Goal: Task Accomplishment & Management: Manage account settings

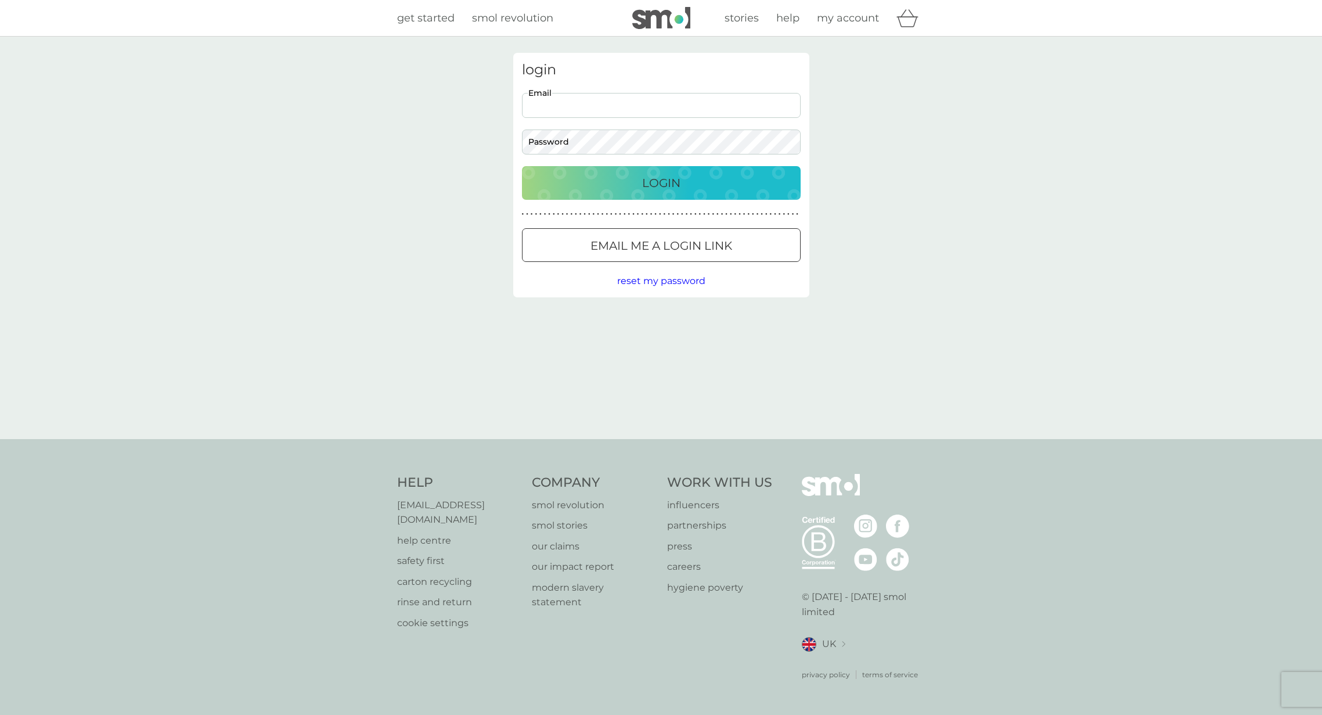
click at [629, 99] on input "Email" at bounding box center [661, 105] width 279 height 25
type input "aylin@pilli.com"
click at [0, 714] on com-1password-button at bounding box center [0, 715] width 0 height 0
click at [690, 179] on div "Login" at bounding box center [660, 183] width 255 height 19
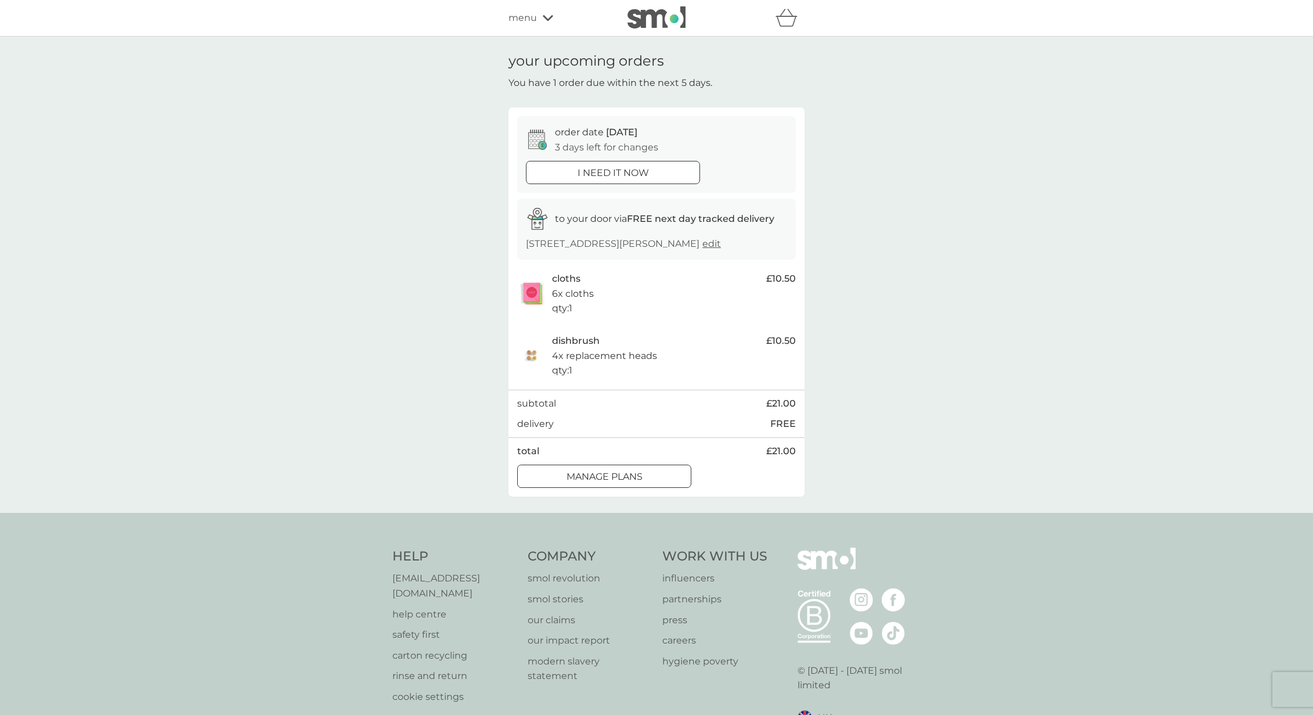
click at [615, 481] on div at bounding box center [604, 476] width 42 height 12
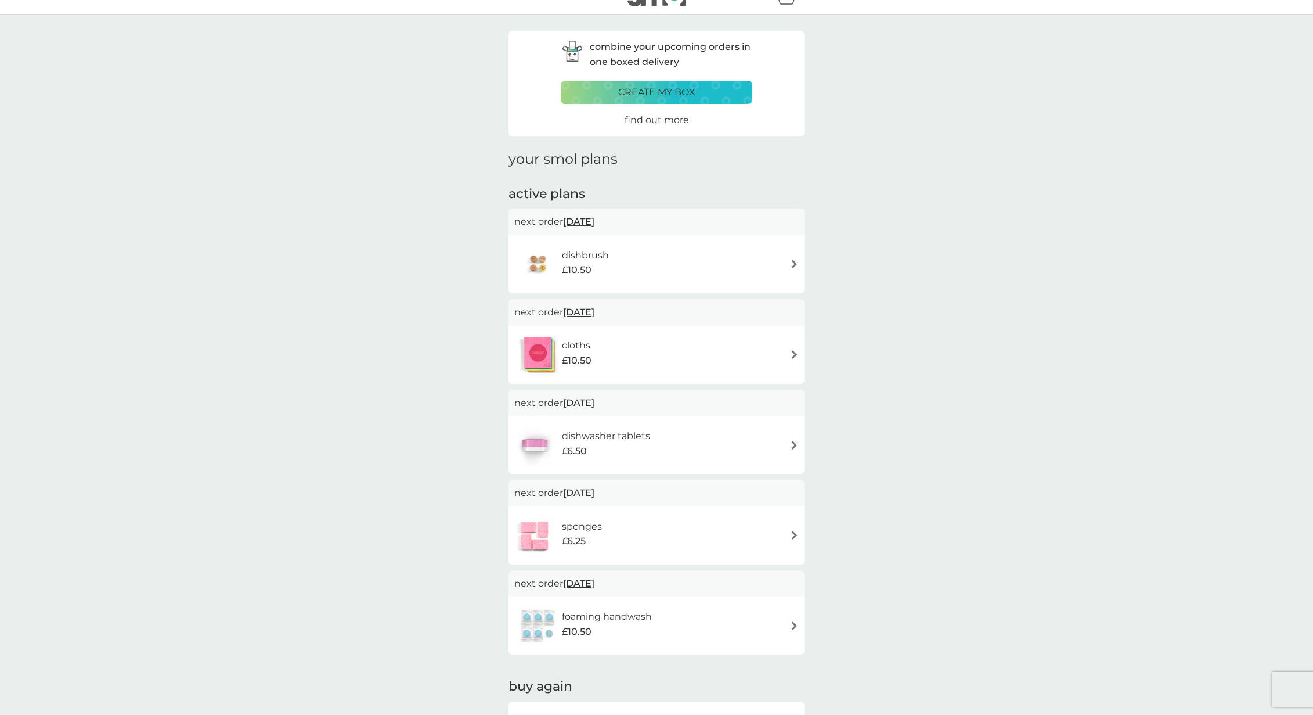
scroll to position [79, 0]
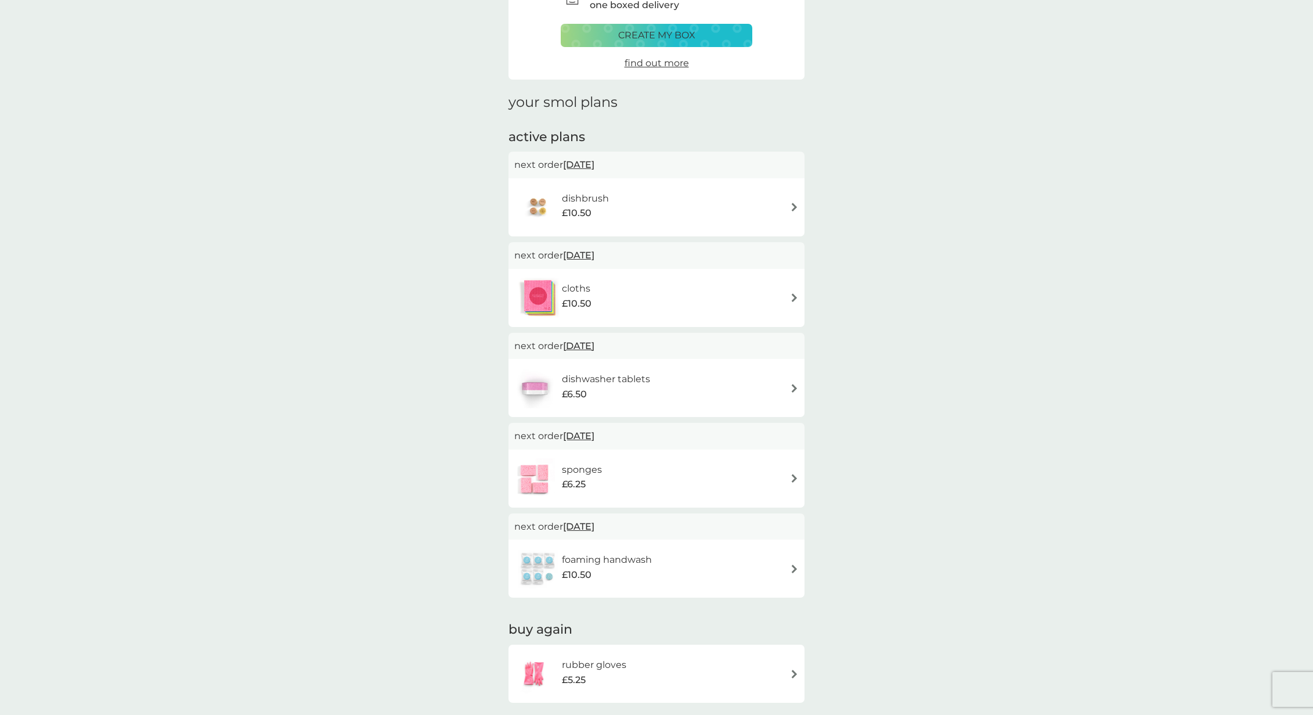
click at [798, 291] on div "cloths £10.50" at bounding box center [656, 297] width 284 height 41
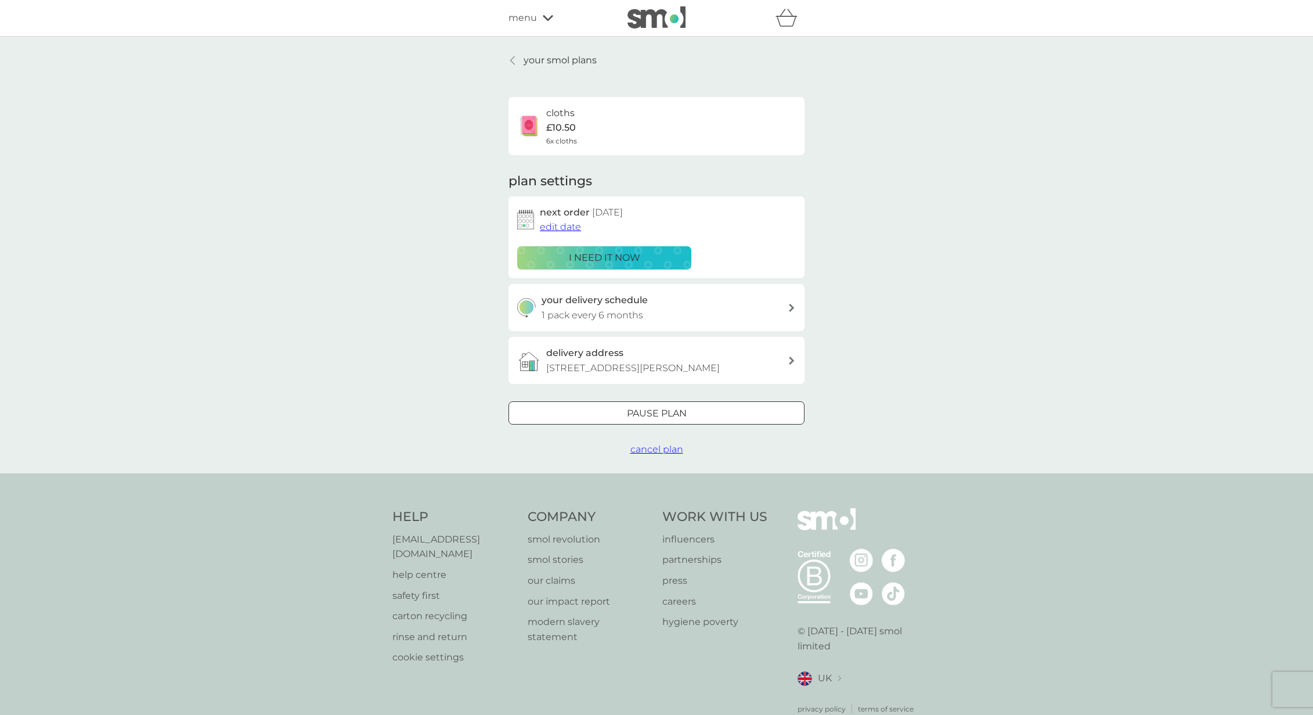
click at [515, 57] on div at bounding box center [513, 60] width 8 height 9
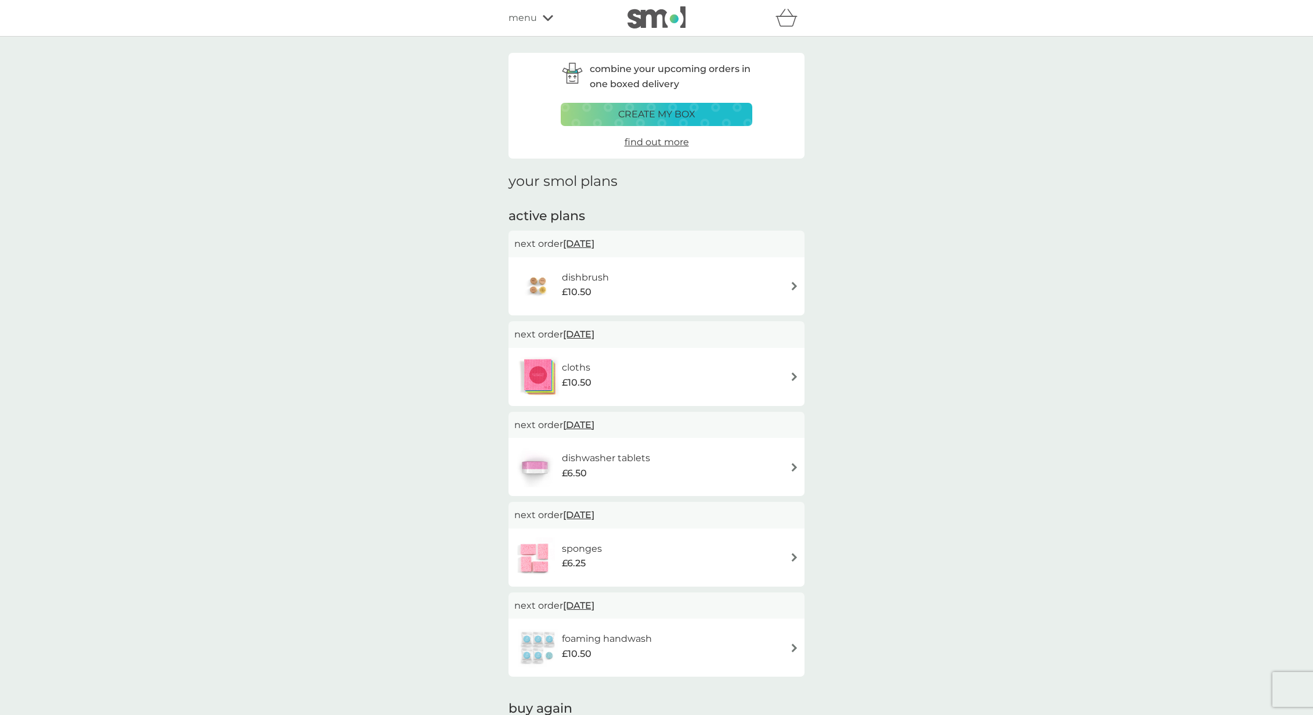
click at [795, 284] on img at bounding box center [794, 286] width 9 height 9
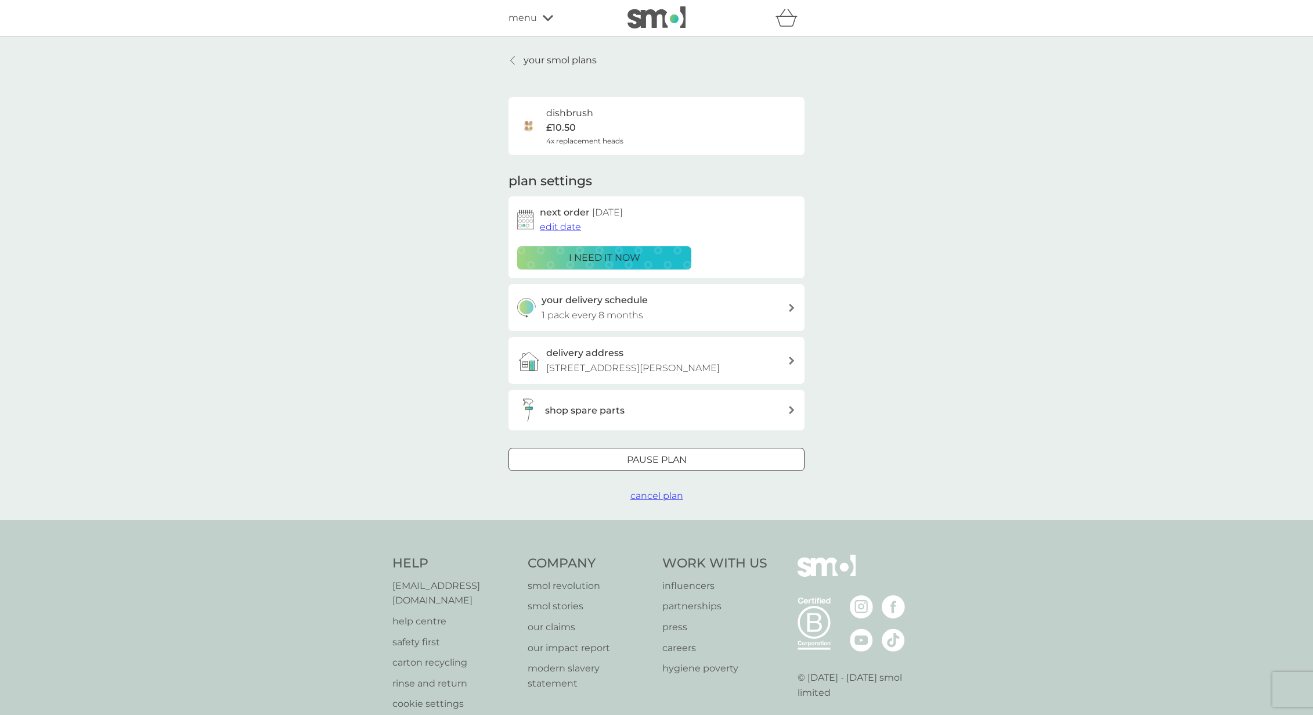
click at [789, 304] on icon at bounding box center [792, 308] width 6 height 8
select select "8"
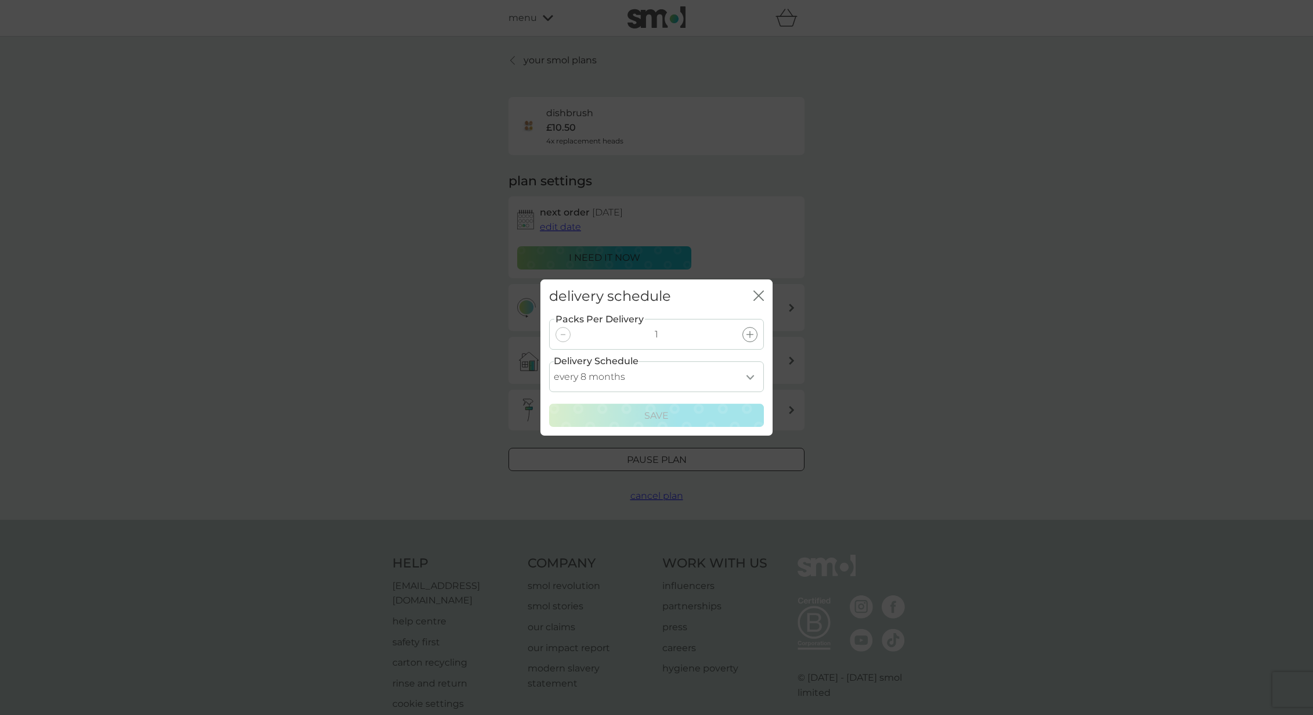
click at [758, 296] on icon "close" at bounding box center [758, 295] width 10 height 10
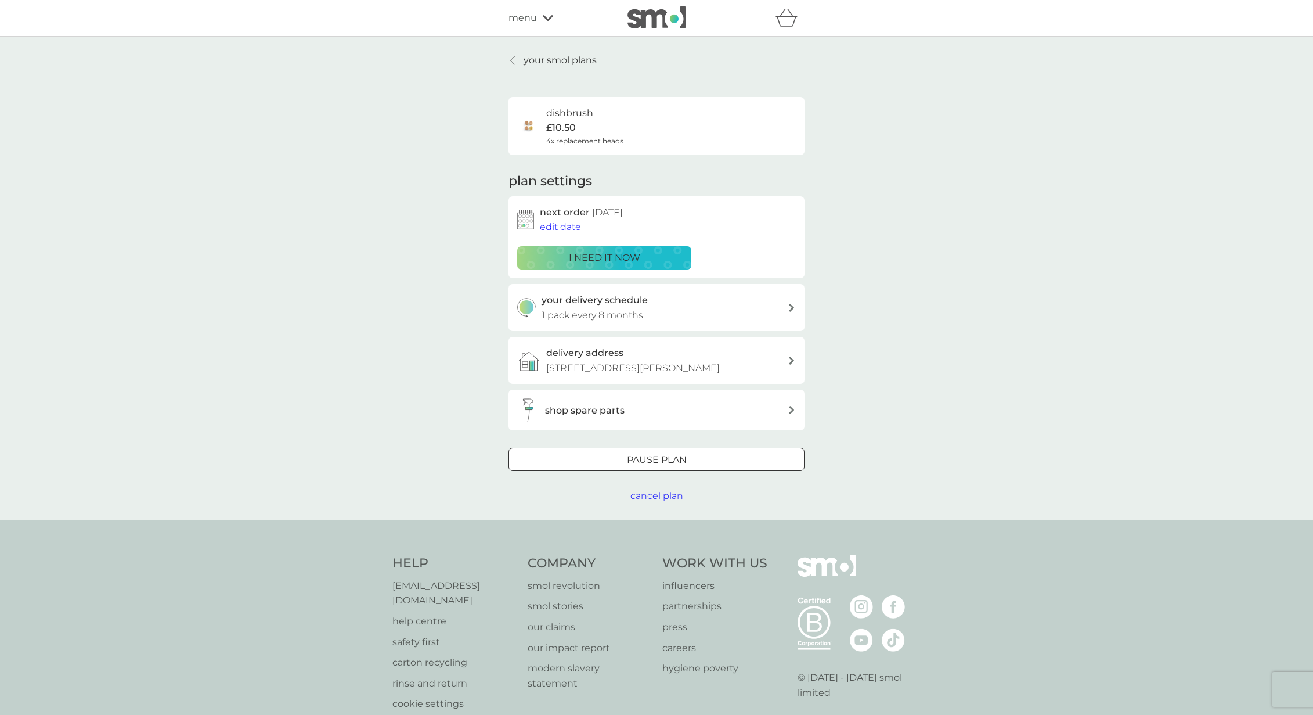
click at [668, 459] on div at bounding box center [657, 460] width 42 height 12
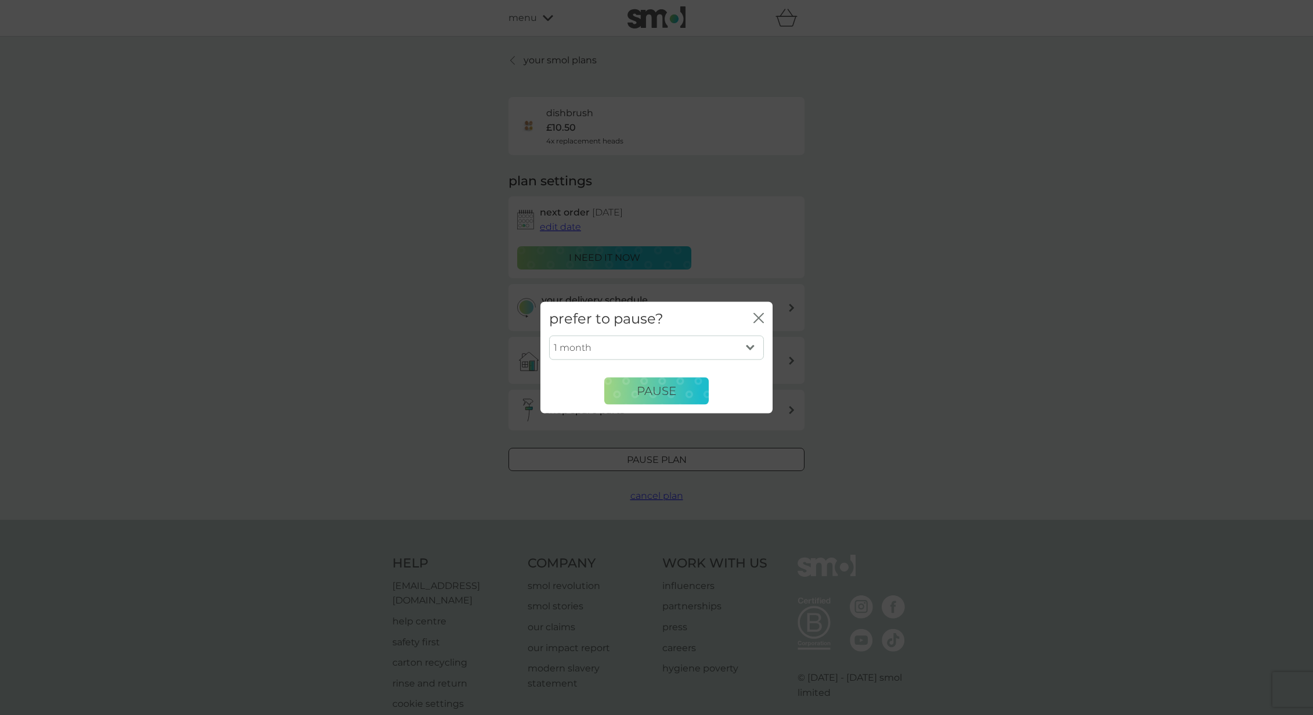
click at [762, 317] on icon "close" at bounding box center [758, 317] width 10 height 10
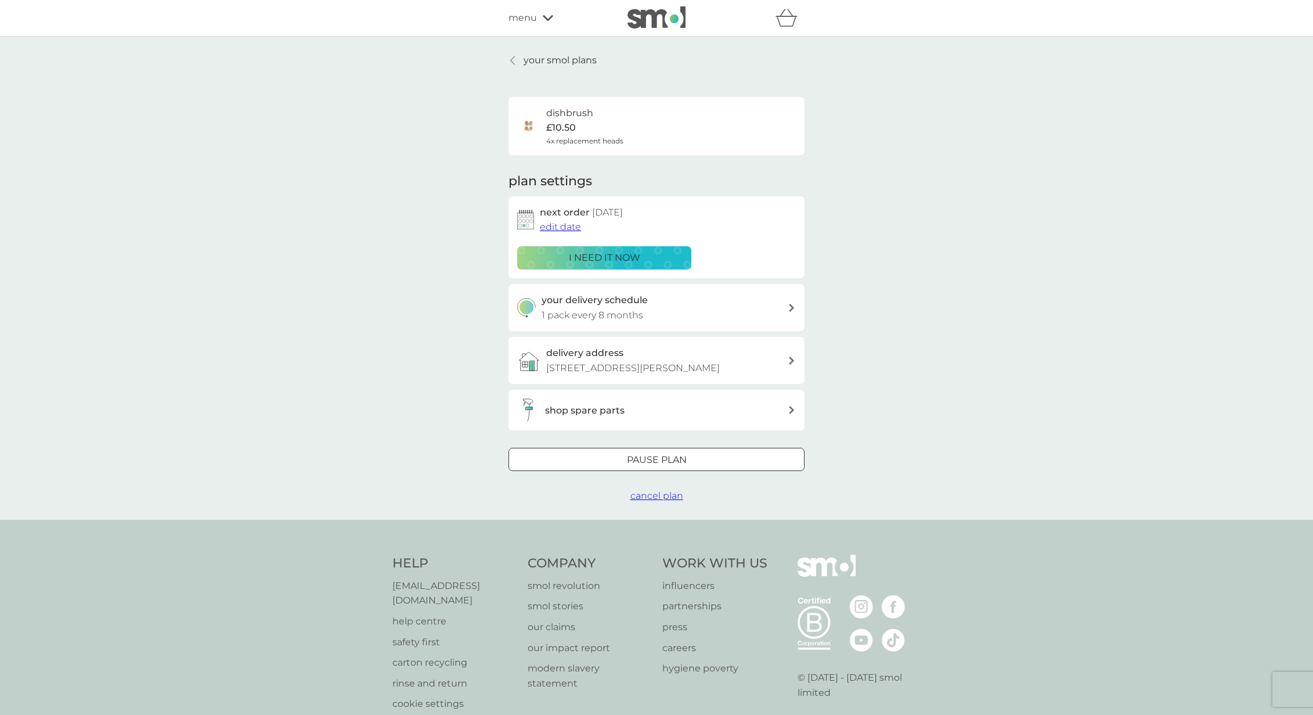
click at [566, 229] on span "edit date" at bounding box center [560, 226] width 41 height 11
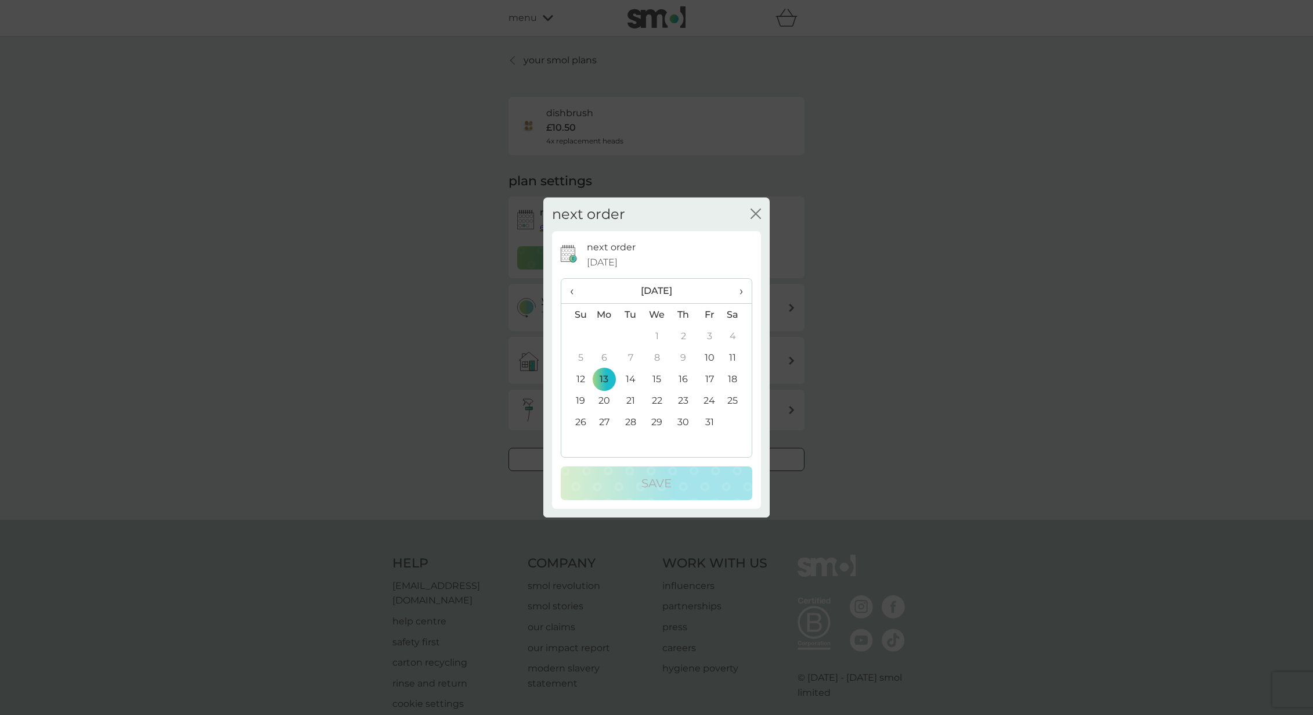
click at [738, 288] on span "›" at bounding box center [737, 291] width 12 height 24
click at [739, 288] on span "›" at bounding box center [737, 291] width 12 height 24
click at [687, 334] on td "1" at bounding box center [683, 335] width 26 height 21
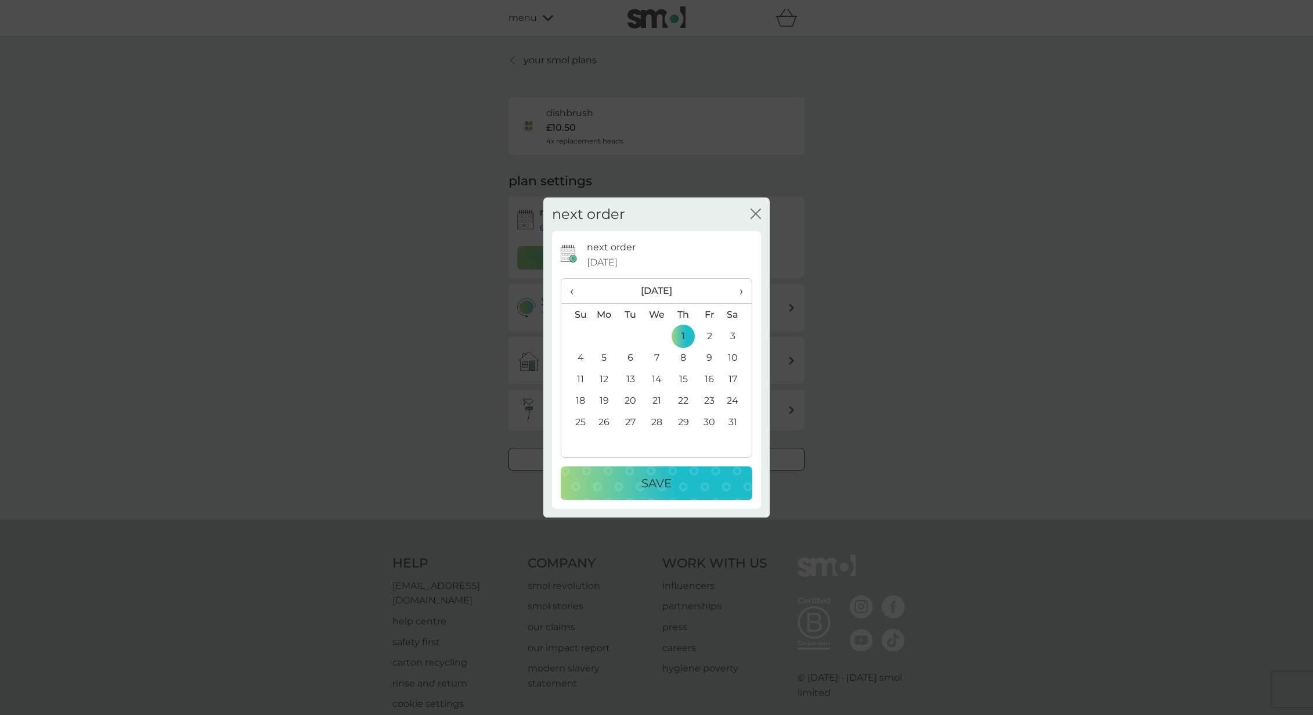
click at [732, 358] on td "10" at bounding box center [737, 357] width 29 height 21
click at [661, 478] on p "Save" at bounding box center [656, 483] width 30 height 19
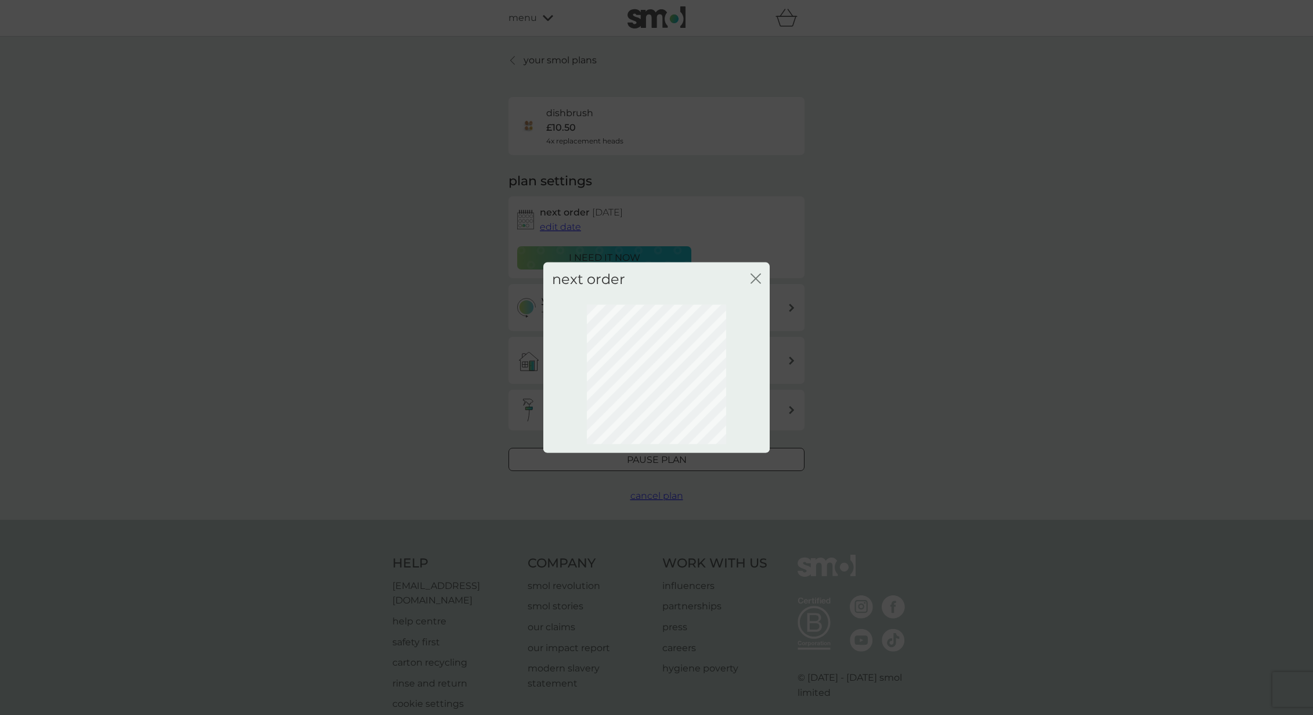
click at [759, 278] on icon "close" at bounding box center [756, 278] width 10 height 10
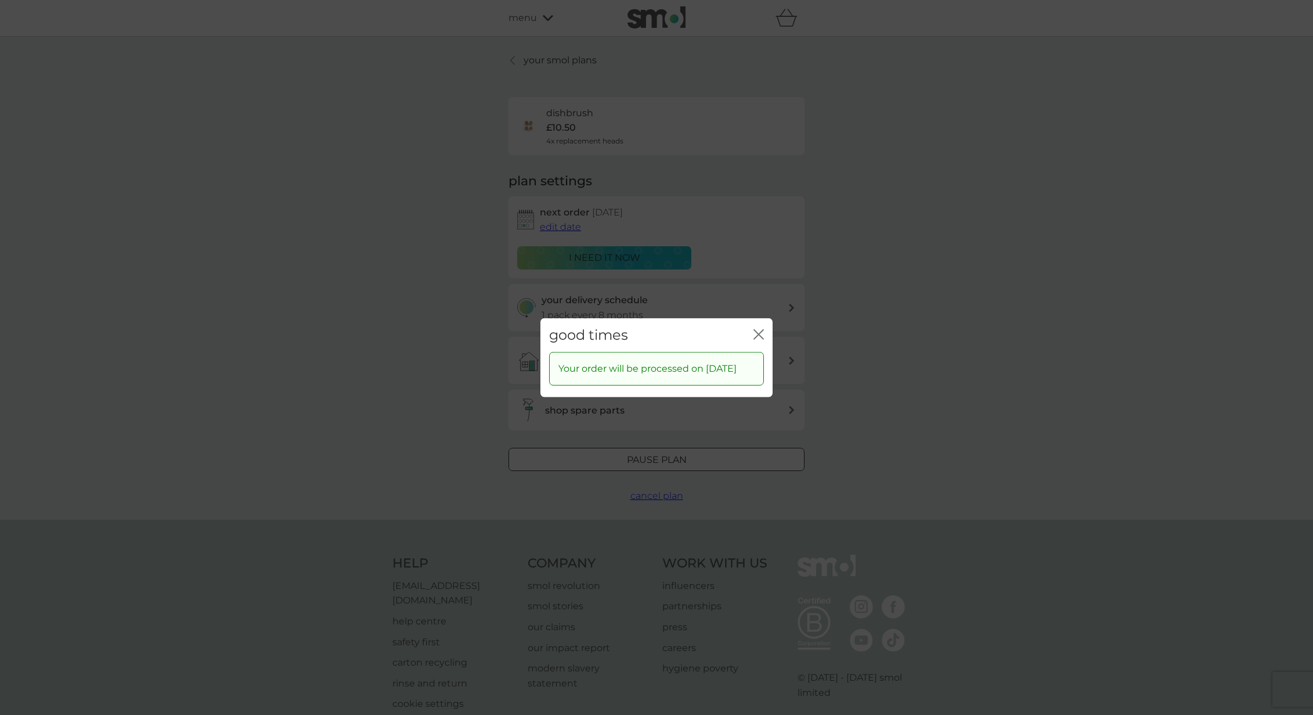
click at [756, 329] on icon "close" at bounding box center [756, 333] width 5 height 9
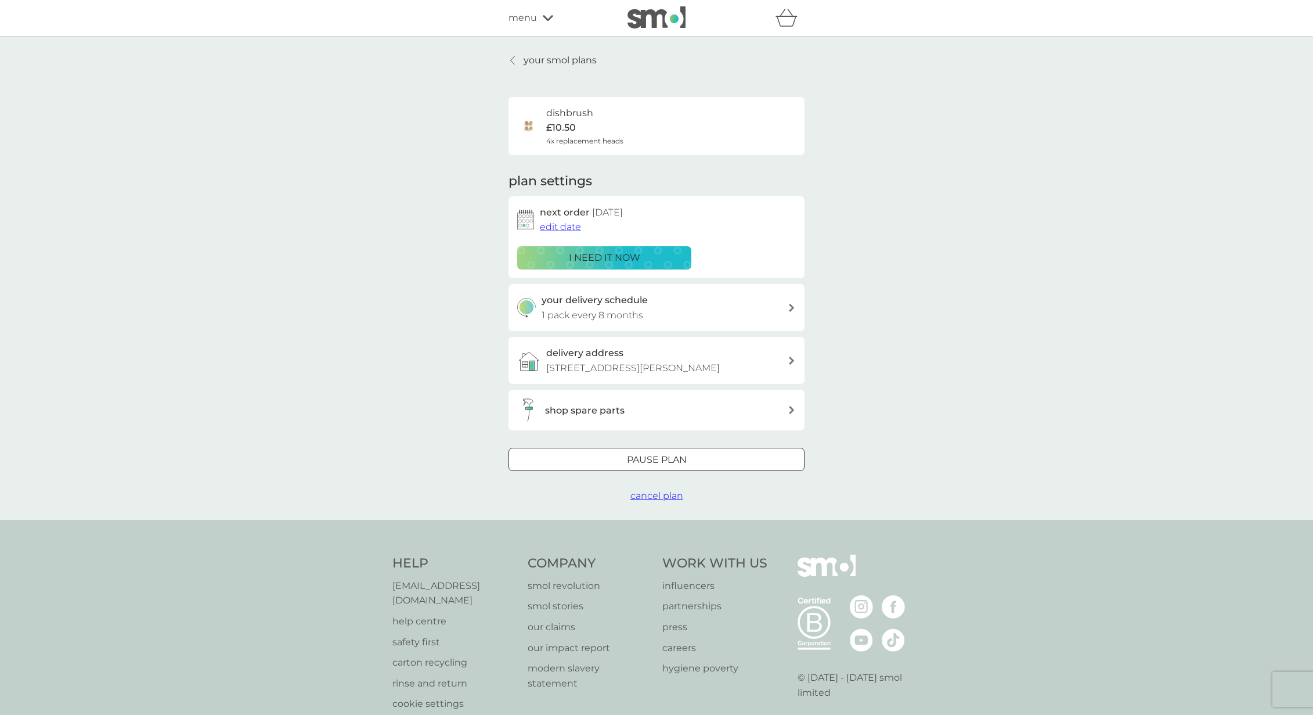
click at [651, 493] on span "cancel plan" at bounding box center [656, 495] width 53 height 11
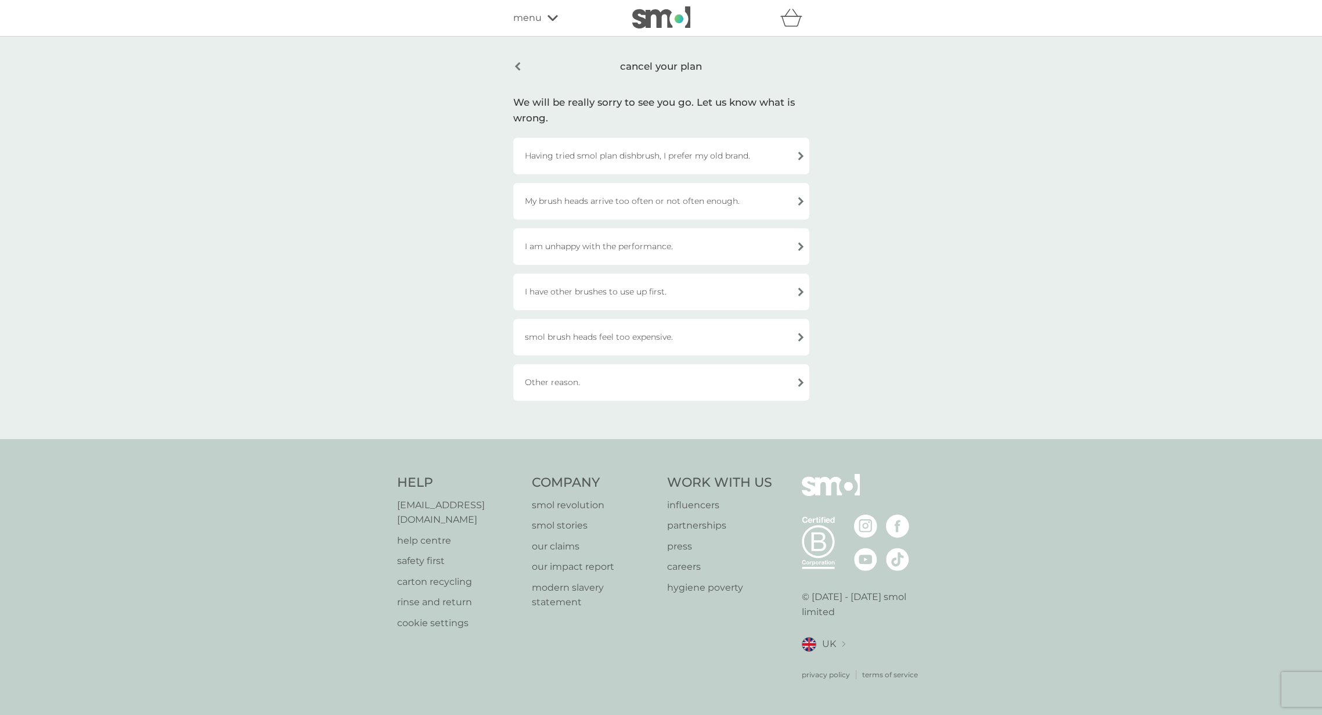
click at [520, 68] on div "cancel your plan" at bounding box center [661, 66] width 296 height 27
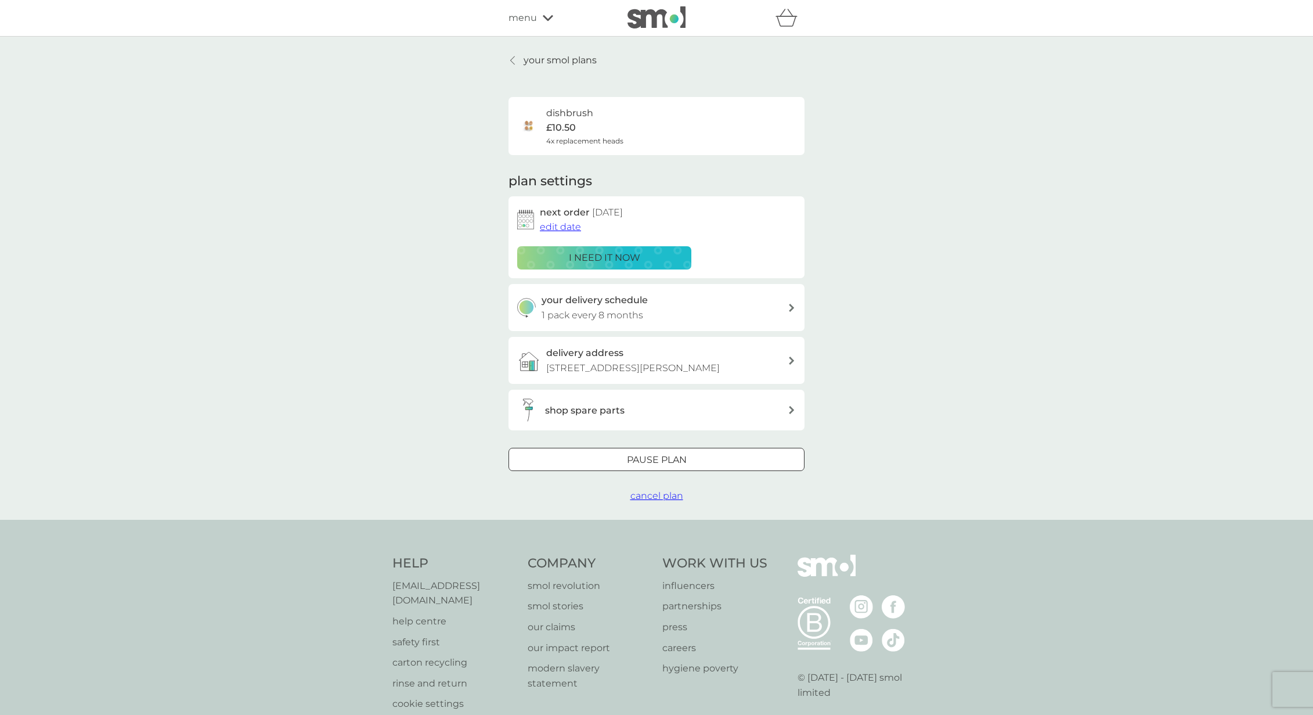
click at [657, 499] on span "cancel plan" at bounding box center [656, 495] width 53 height 11
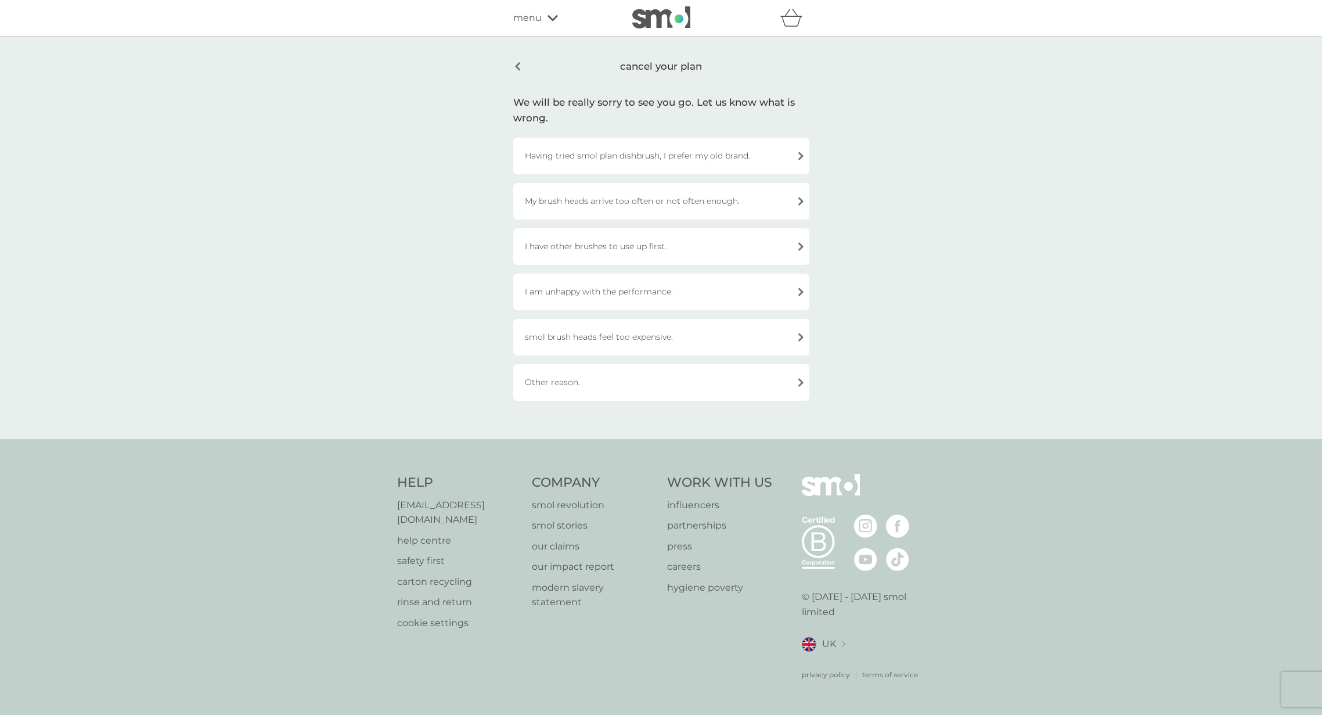
click at [579, 378] on div "Other reason." at bounding box center [661, 382] width 296 height 37
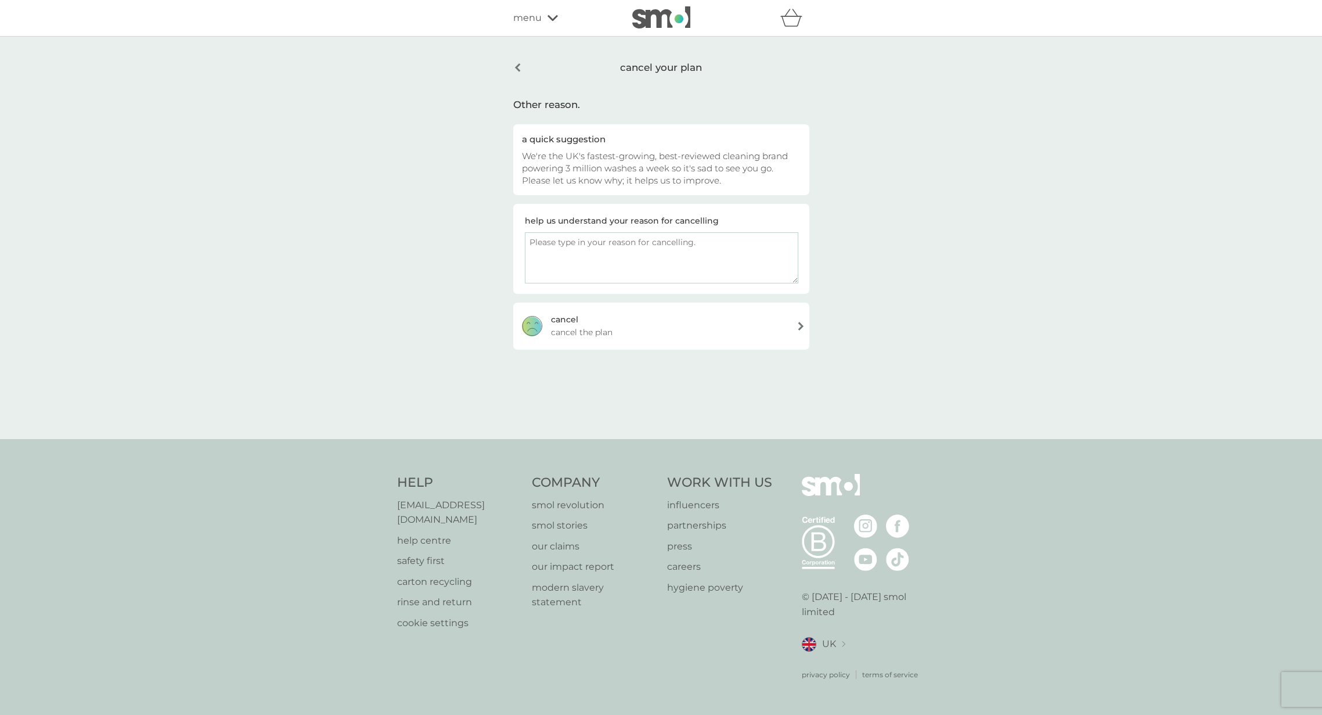
click at [562, 244] on textarea at bounding box center [661, 257] width 273 height 51
click at [630, 264] on textarea "I rarely use it, so I prefer buying it when I need to. I am keeping my other pl…" at bounding box center [661, 257] width 273 height 51
type textarea "I rarely use it, so I prefer buying it when I need to. I am keeping my other pl…"
click at [933, 362] on div "cancel your plan Other reason. a quick suggestion We're the UK's fastest-growin…" at bounding box center [661, 238] width 1322 height 402
click at [648, 252] on textarea "I rarely use it, so I prefer buying it when I need to. I am keeping my other pl…" at bounding box center [661, 257] width 273 height 51
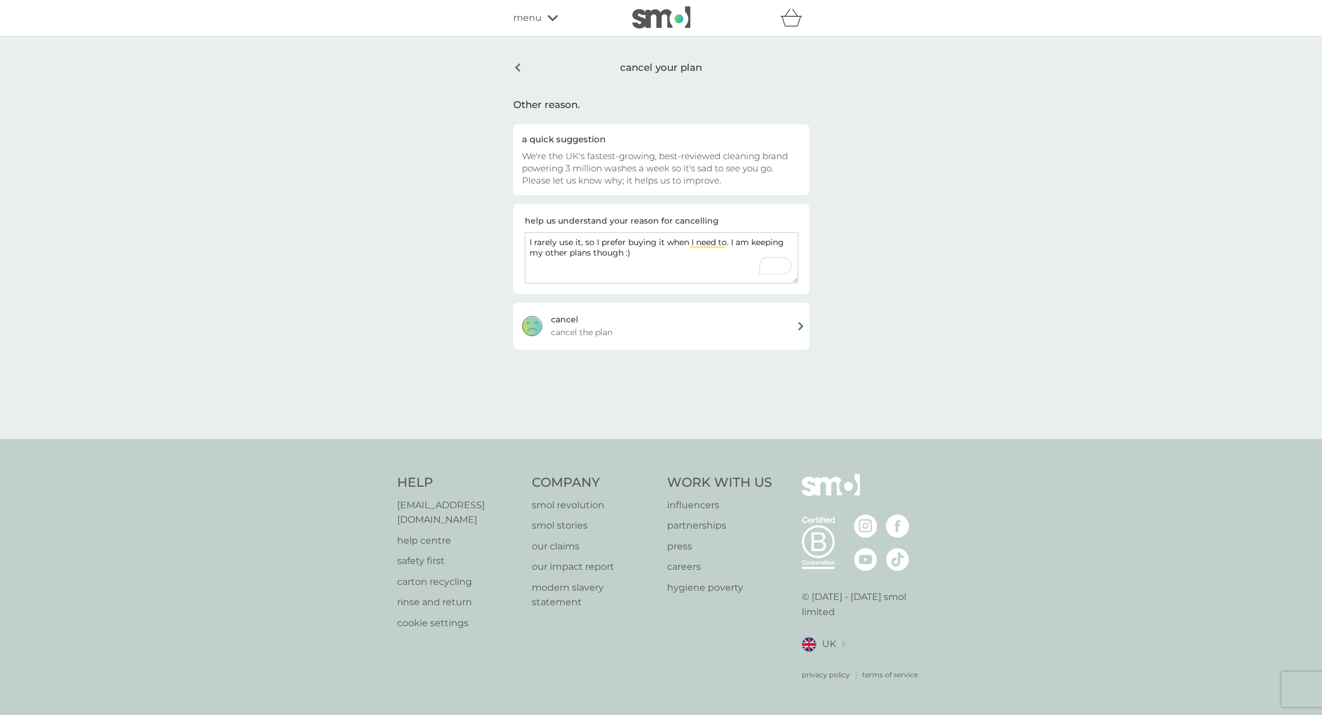
click at [801, 320] on div "[PERSON_NAME] the plan" at bounding box center [661, 325] width 296 height 46
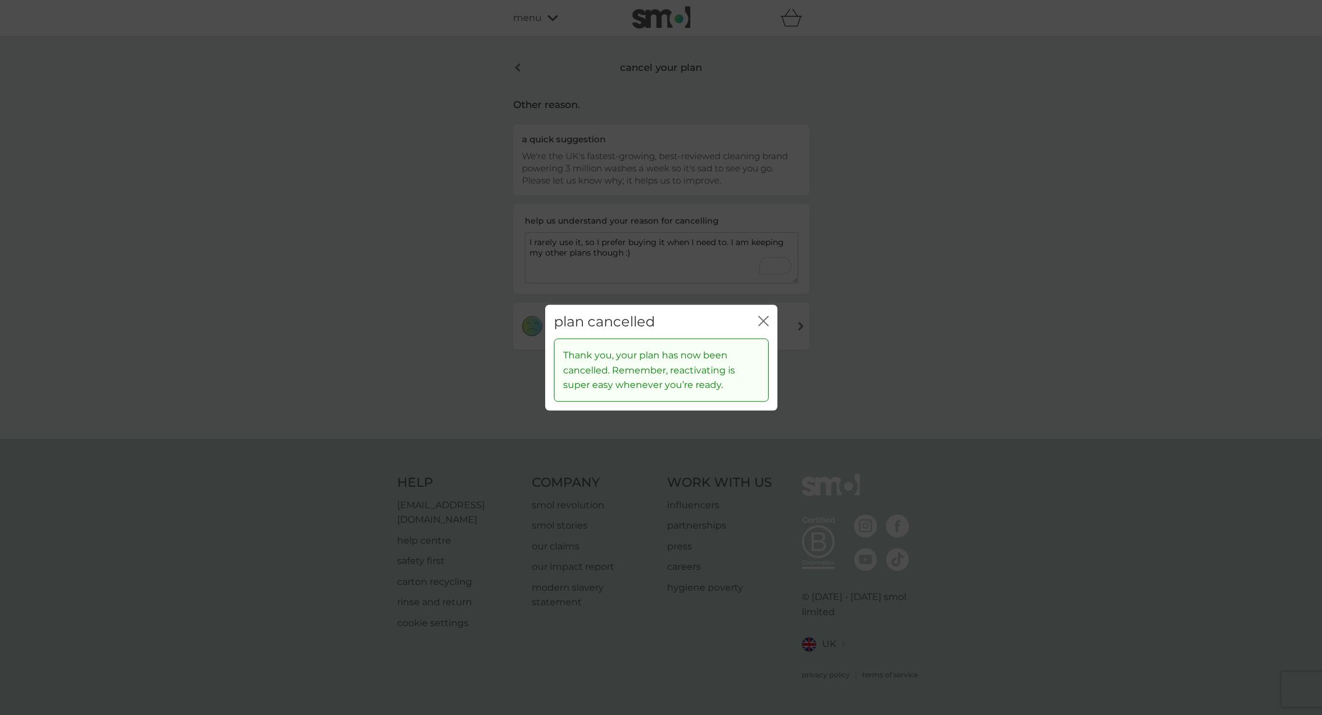
click at [762, 320] on icon "close" at bounding box center [761, 320] width 5 height 9
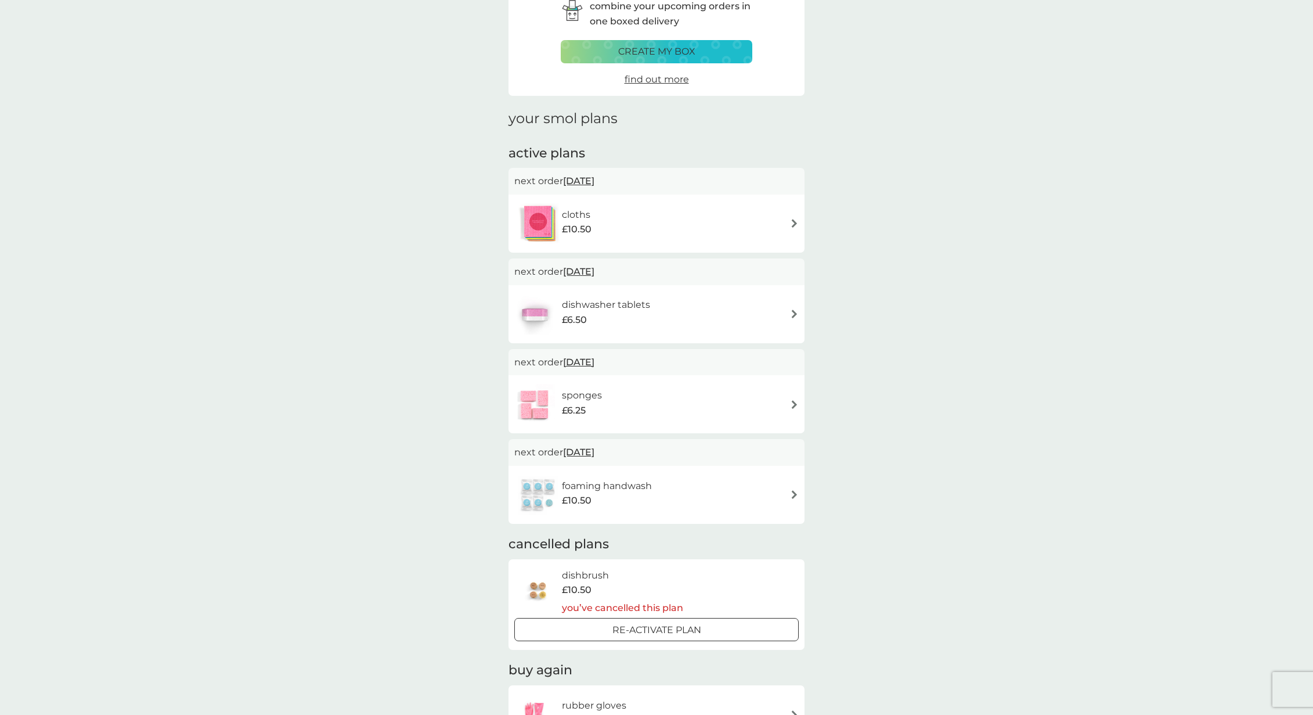
scroll to position [107, 0]
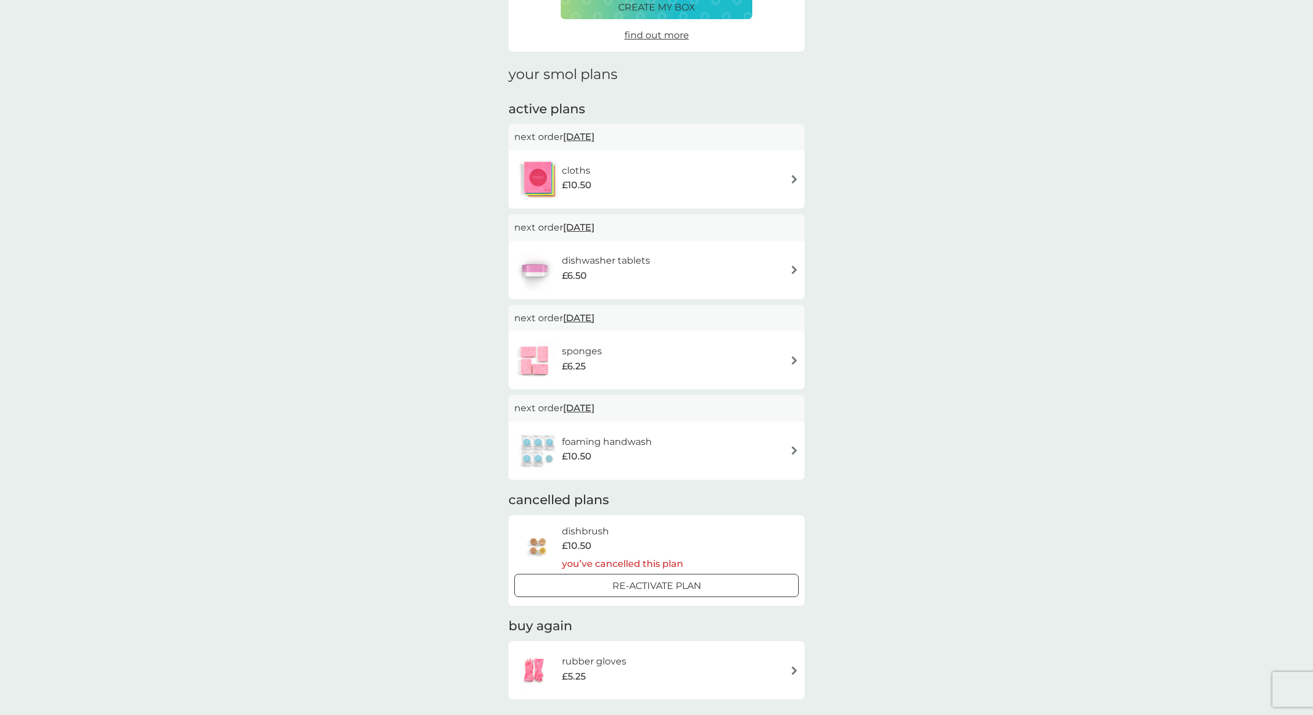
click at [796, 358] on img at bounding box center [794, 360] width 9 height 9
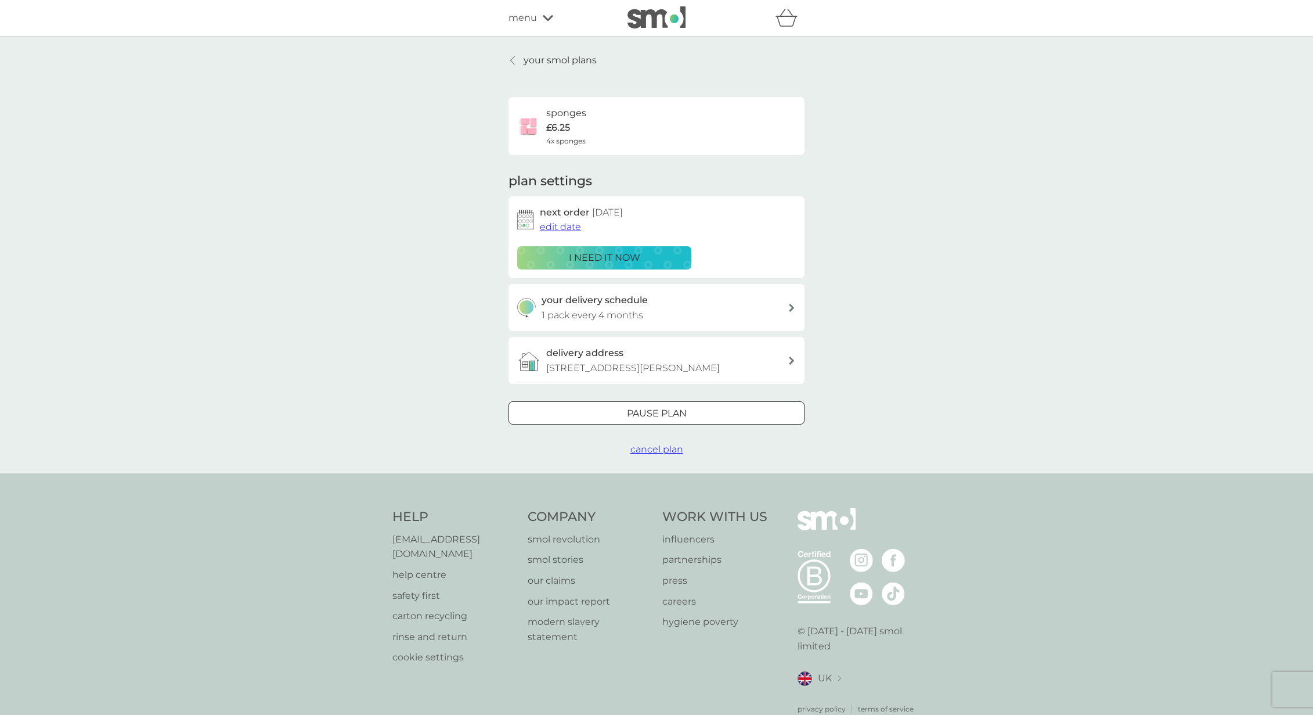
click at [548, 223] on span "edit date" at bounding box center [560, 226] width 41 height 11
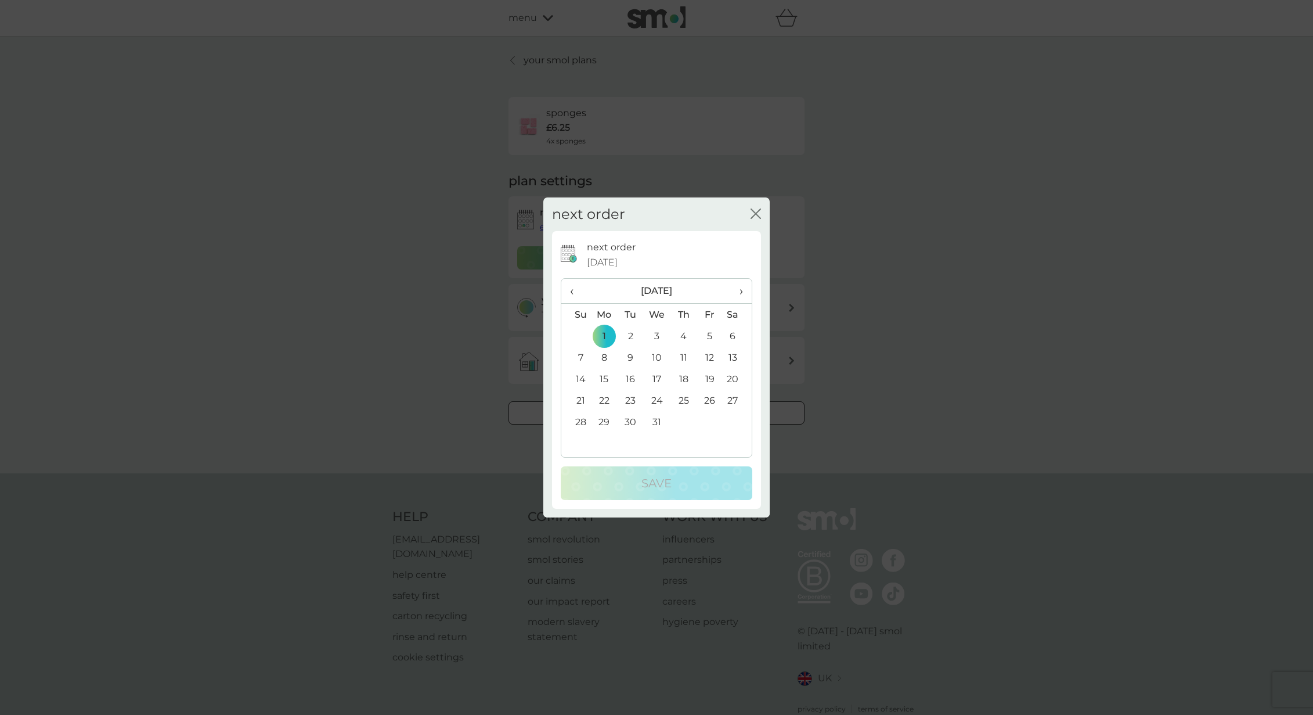
click at [570, 295] on span "‹" at bounding box center [576, 291] width 12 height 24
click at [735, 336] on td "1" at bounding box center [737, 335] width 29 height 21
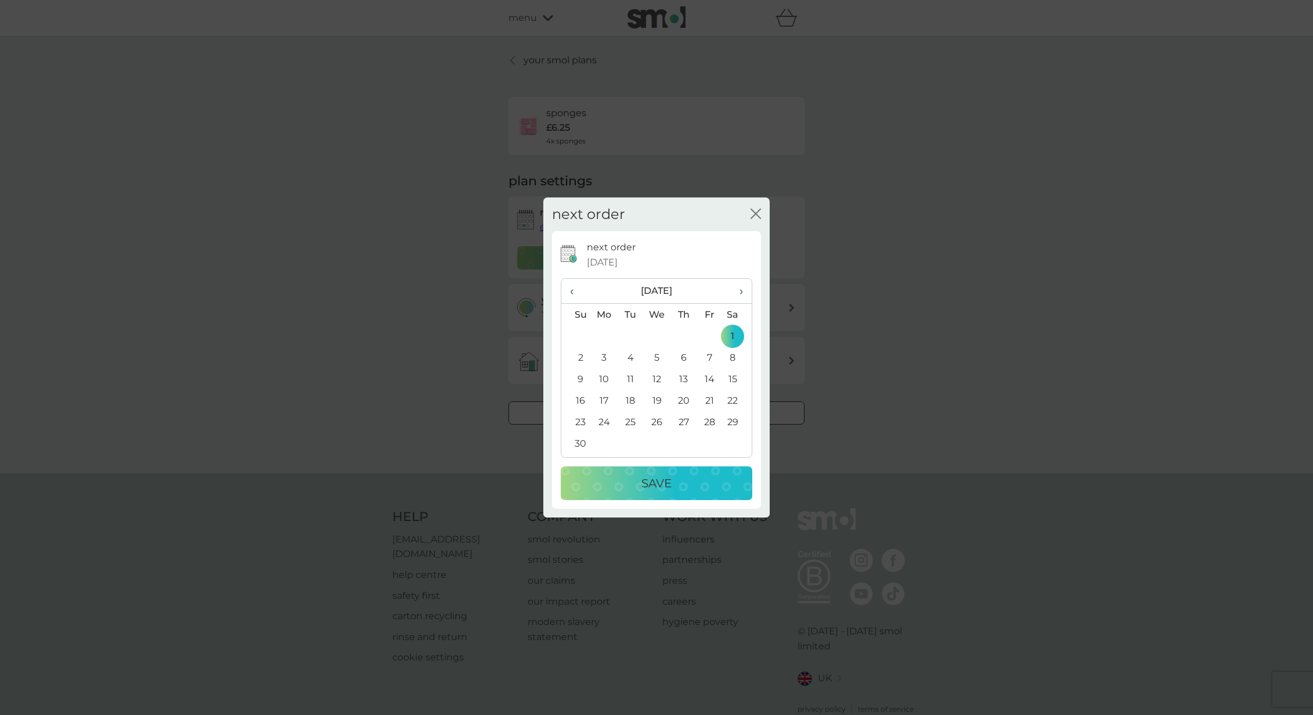
click at [670, 484] on p "Save" at bounding box center [656, 483] width 30 height 19
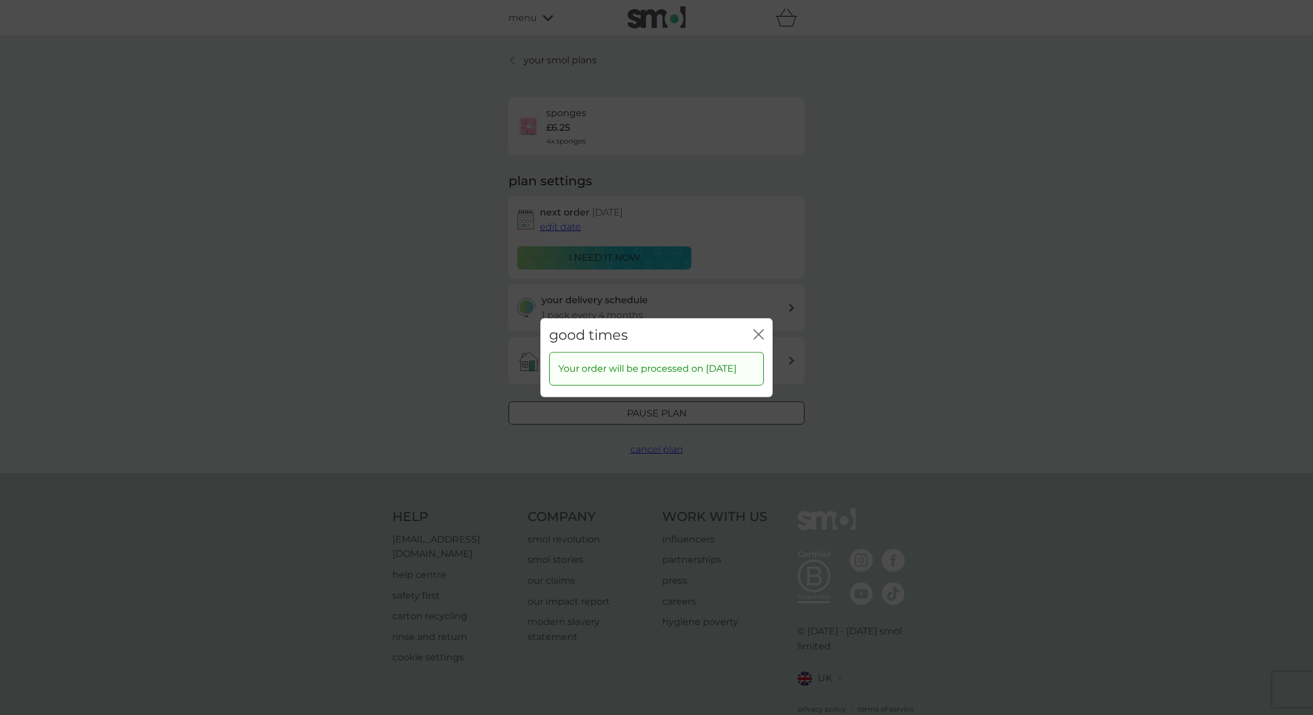
click at [756, 329] on icon "close" at bounding box center [758, 334] width 10 height 10
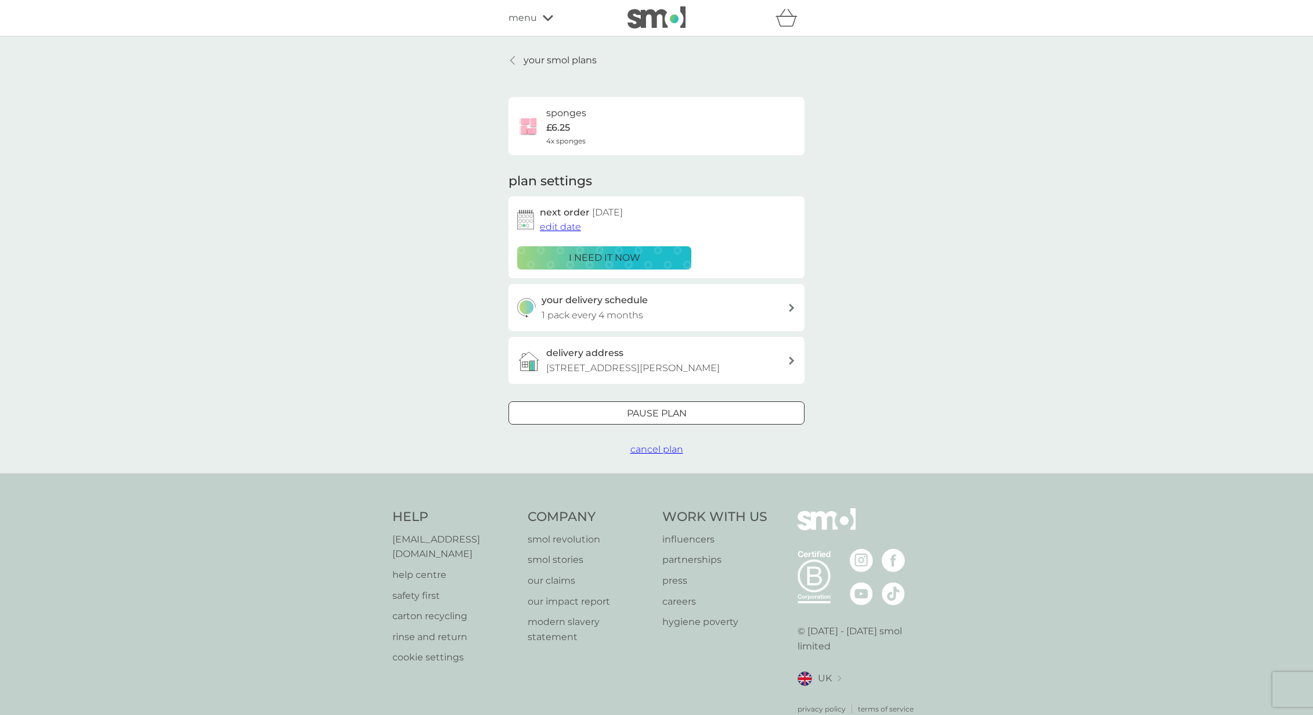
click at [538, 60] on p "your smol plans" at bounding box center [560, 60] width 73 height 15
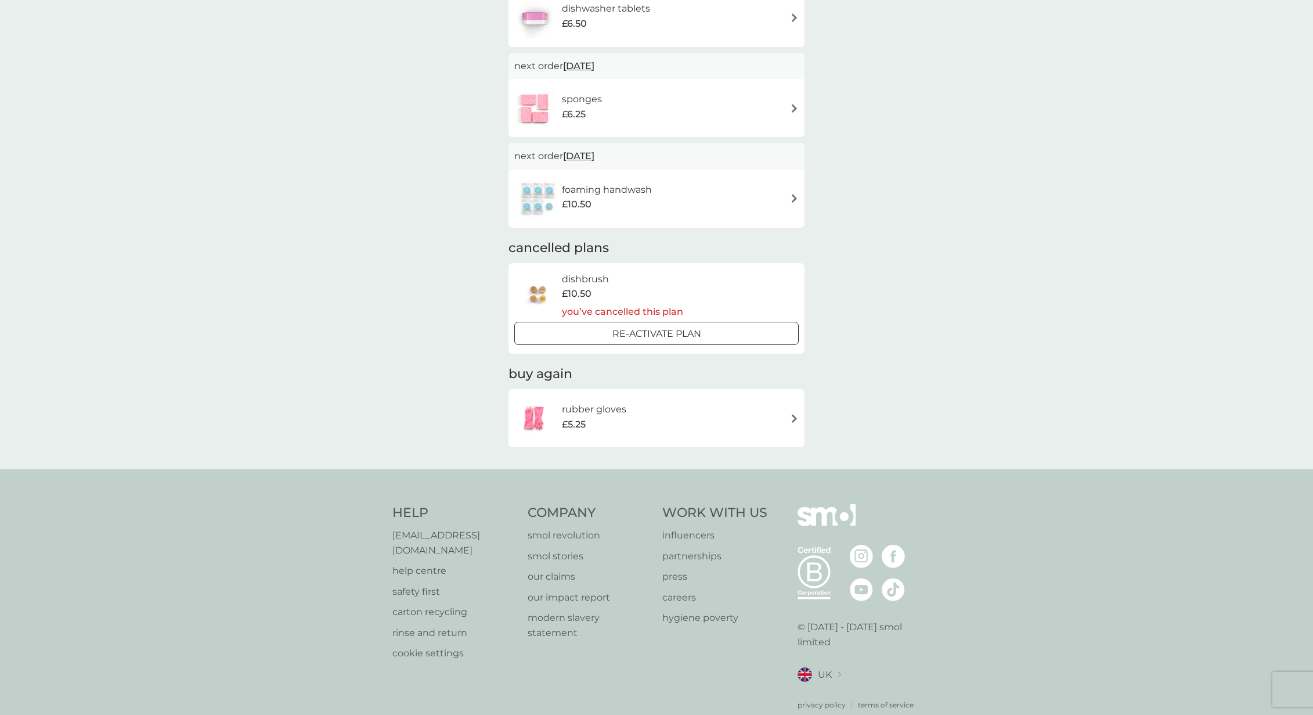
scroll to position [374, 0]
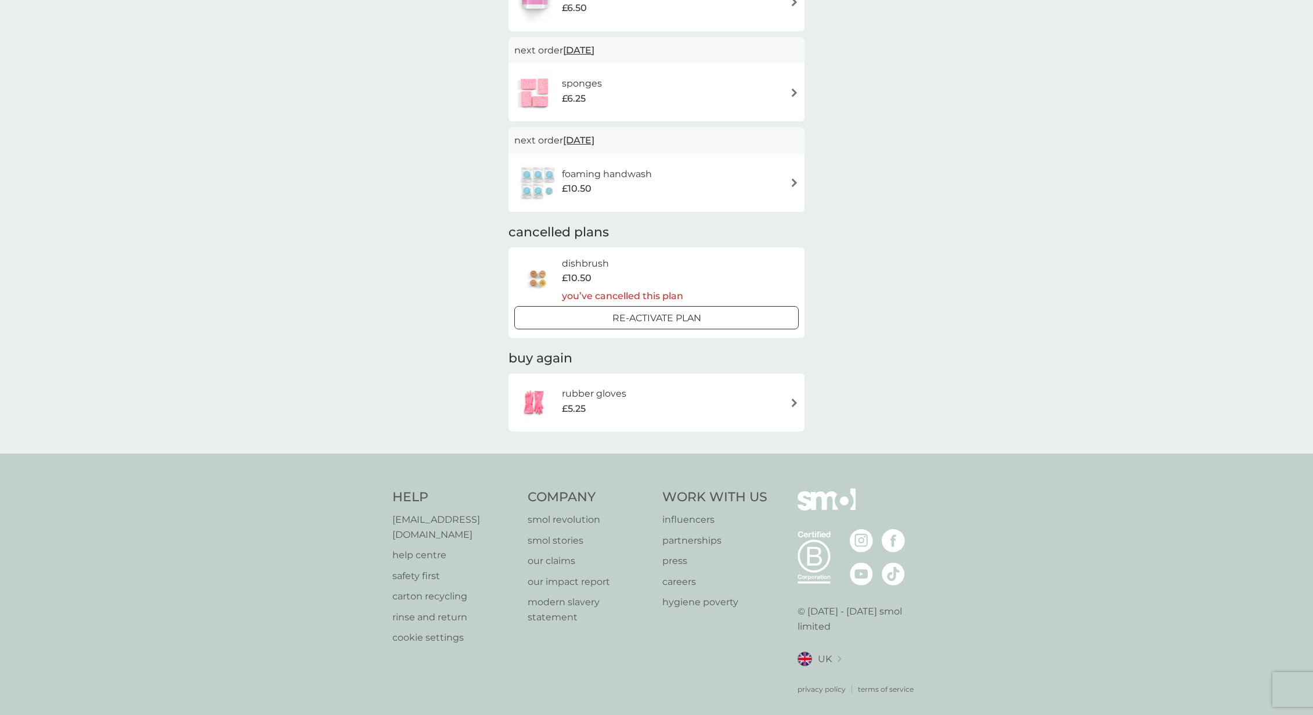
click at [691, 520] on p "influencers" at bounding box center [714, 519] width 105 height 15
